Goal: Information Seeking & Learning: Compare options

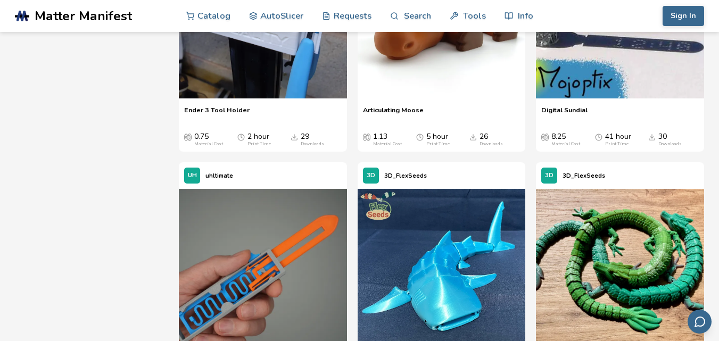
scroll to position [1959, 0]
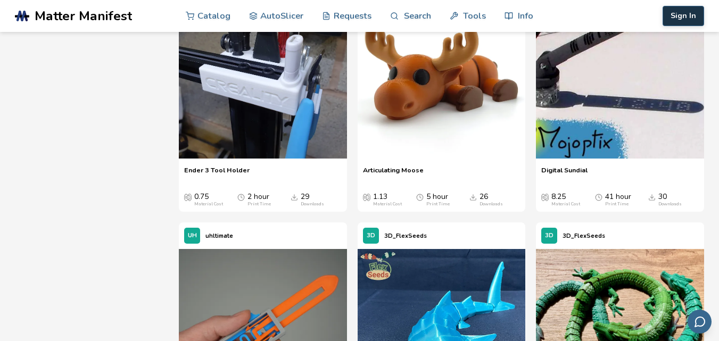
click at [690, 14] on button "Sign In" at bounding box center [682, 16] width 41 height 20
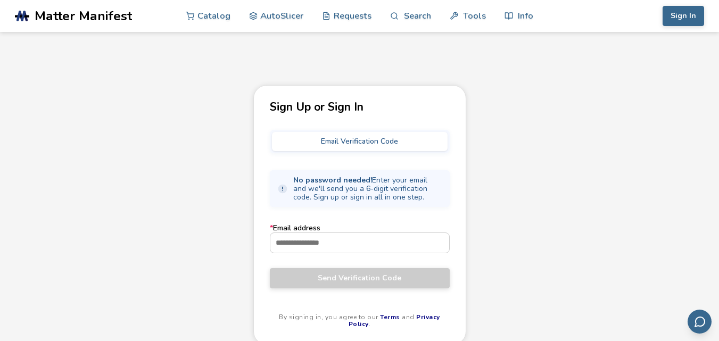
click at [690, 14] on button "Sign In" at bounding box center [682, 16] width 41 height 20
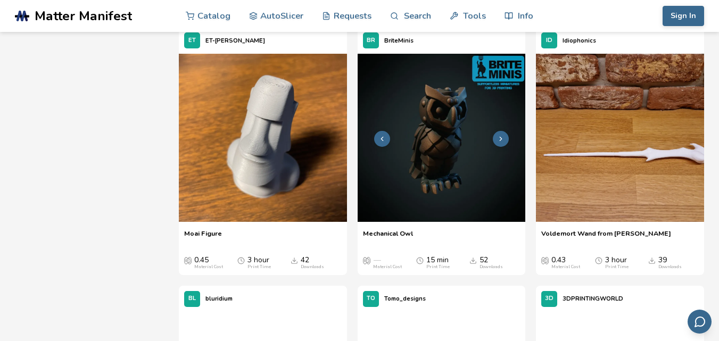
scroll to position [934, 0]
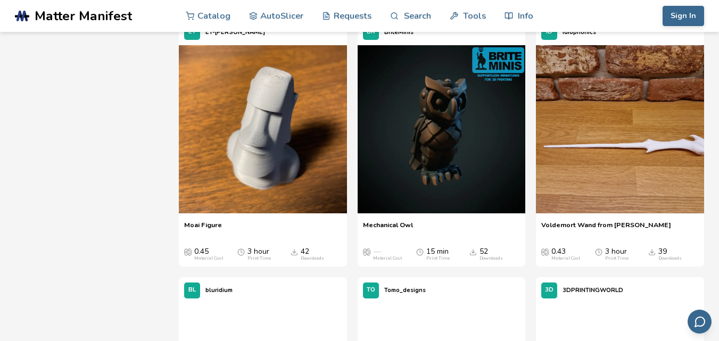
click at [476, 251] on icon "Downloads" at bounding box center [472, 251] width 7 height 7
click at [489, 259] on div "Downloads" at bounding box center [490, 258] width 23 height 5
click at [455, 117] on img at bounding box center [442, 129] width 168 height 168
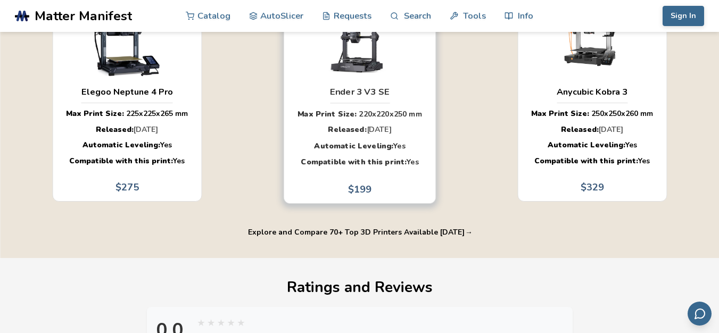
scroll to position [808, 0]
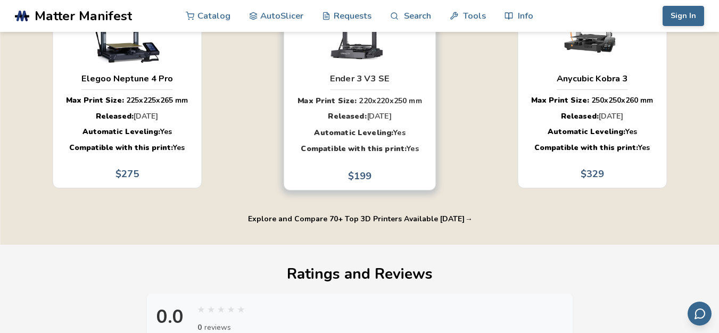
click at [366, 122] on span "[DATE]" at bounding box center [378, 117] width 25 height 10
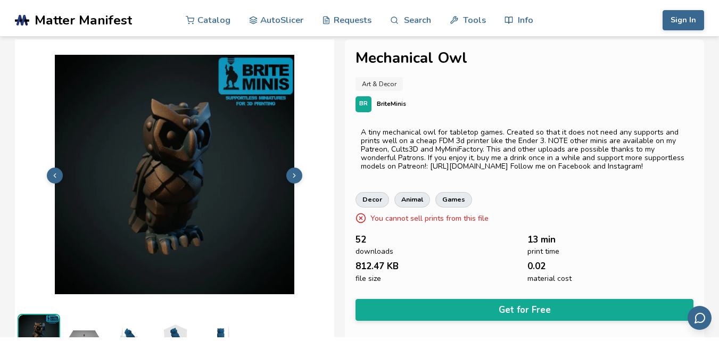
scroll to position [0, 0]
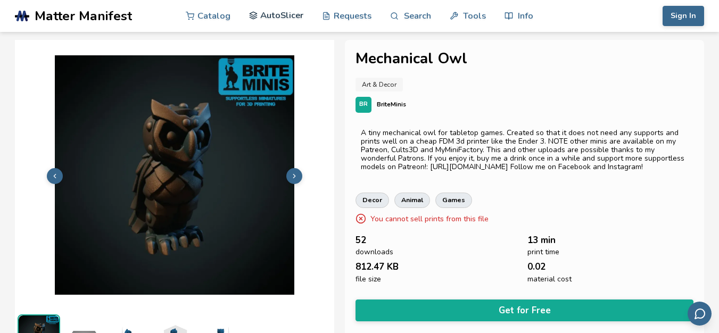
click at [288, 16] on link "AutoSlicer" at bounding box center [276, 15] width 55 height 32
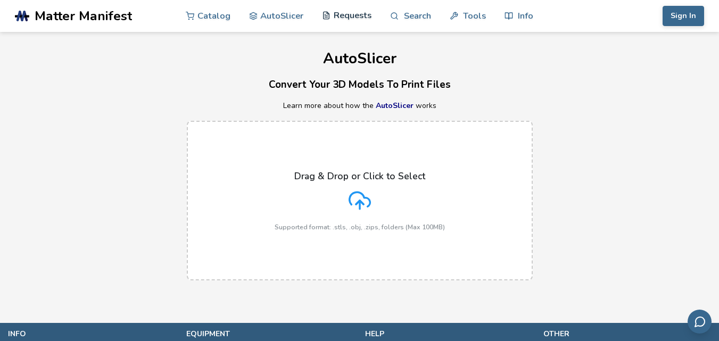
click at [359, 16] on link "Requests" at bounding box center [346, 15] width 49 height 32
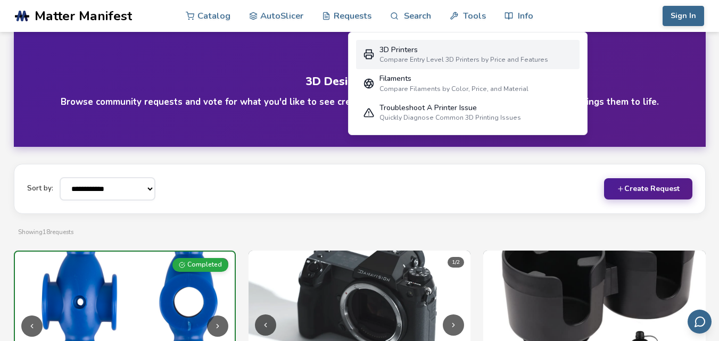
click at [433, 53] on div "3D Printers" at bounding box center [463, 50] width 169 height 9
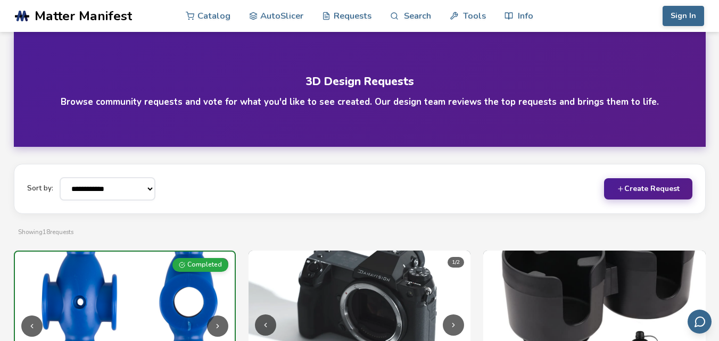
select select "**********"
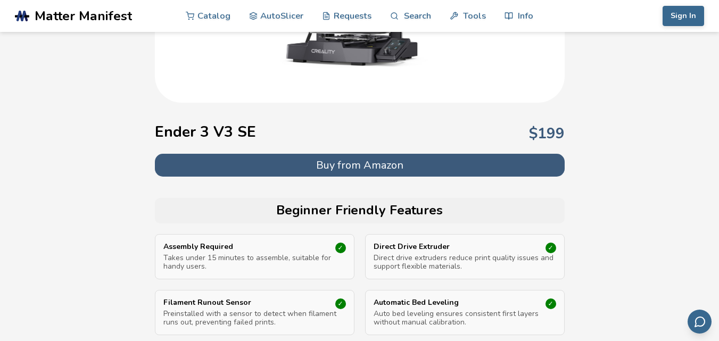
scroll to position [105, 0]
